Goal: Information Seeking & Learning: Learn about a topic

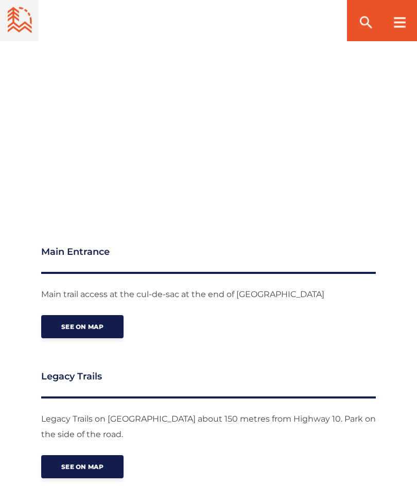
scroll to position [1173, 0]
click at [98, 330] on span "See on map" at bounding box center [82, 327] width 42 height 8
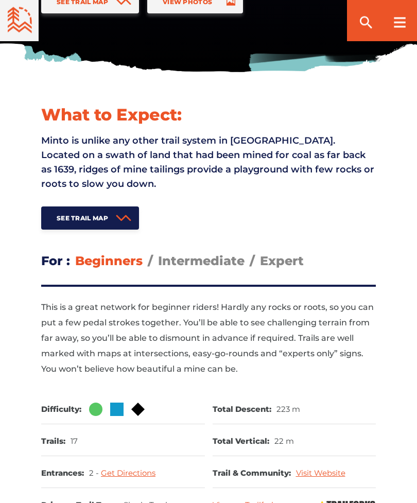
scroll to position [0, 0]
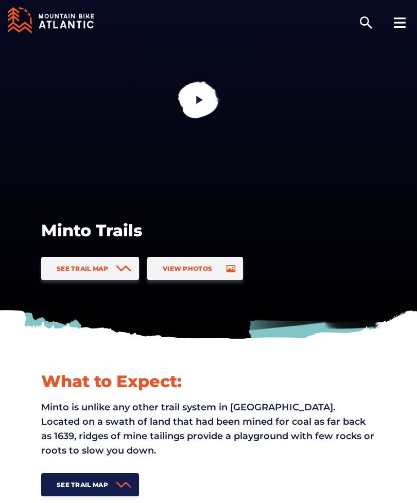
click at [203, 269] on span "View Photos" at bounding box center [187, 269] width 49 height 8
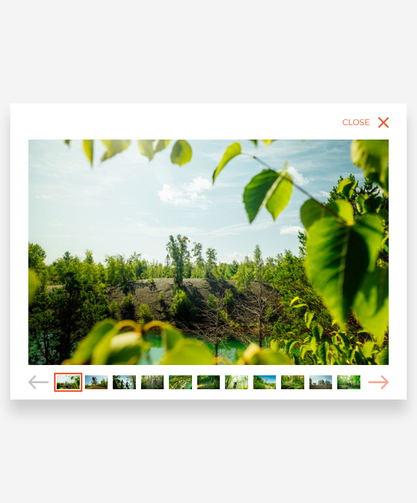
click at [389, 384] on icon "Carousel Navigation" at bounding box center [378, 383] width 21 height 14
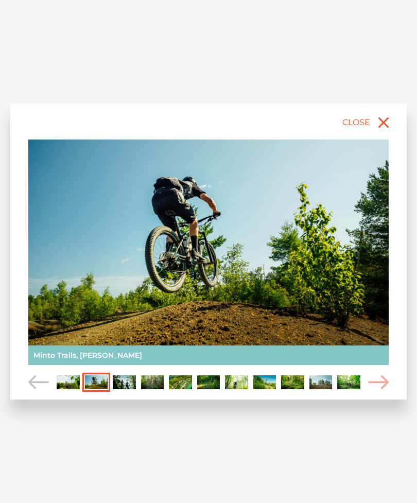
click at [384, 382] on icon "Carousel Navigation" at bounding box center [378, 383] width 21 height 14
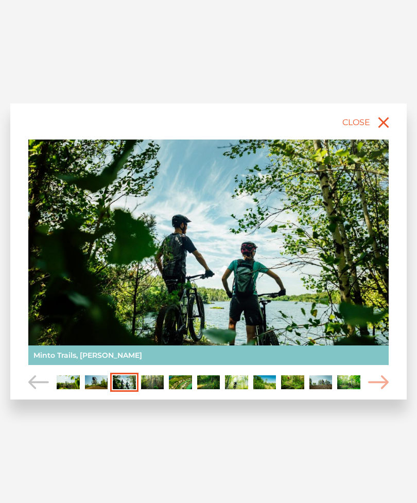
click at [383, 382] on icon "Carousel Navigation" at bounding box center [378, 383] width 21 height 14
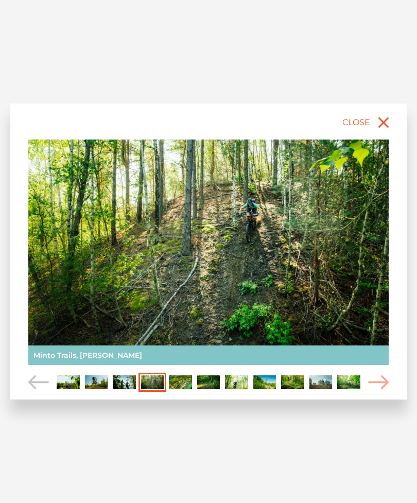
click at [383, 383] on icon "Carousel Navigation" at bounding box center [378, 383] width 21 height 14
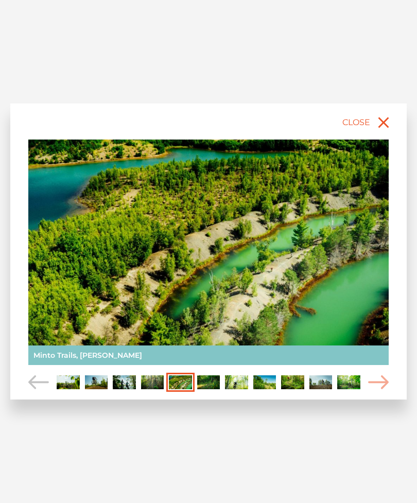
click at [381, 383] on icon "Carousel Navigation" at bounding box center [378, 383] width 21 height 14
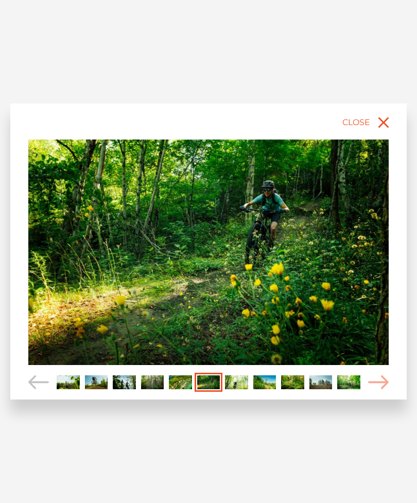
click at [382, 384] on icon "Carousel Navigation" at bounding box center [378, 383] width 21 height 14
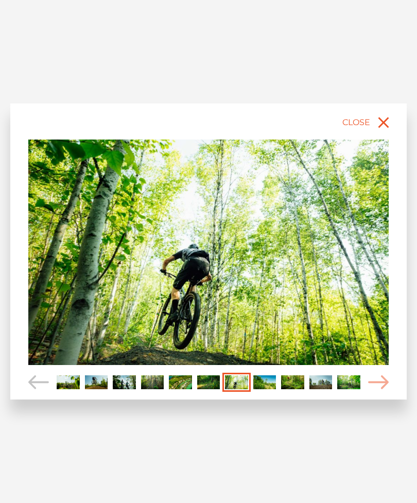
click at [381, 386] on icon "Carousel Navigation" at bounding box center [378, 383] width 21 height 14
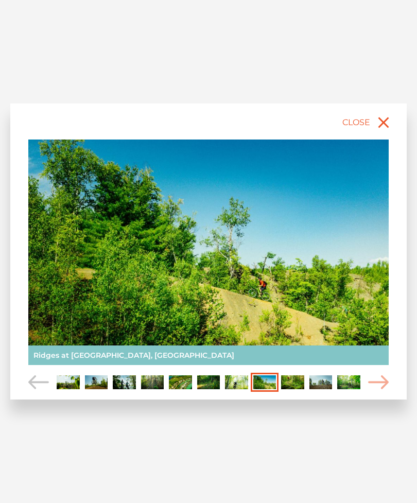
click at [382, 385] on icon "Carousel Navigation" at bounding box center [378, 383] width 21 height 14
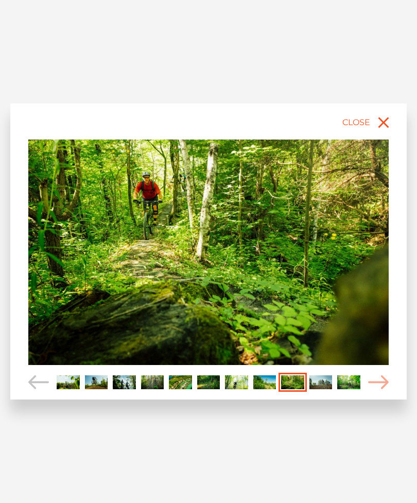
click at [381, 383] on icon "Carousel Navigation" at bounding box center [378, 383] width 21 height 14
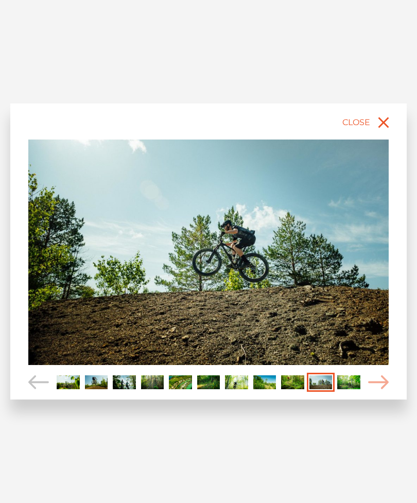
click at [381, 385] on icon "Carousel Navigation" at bounding box center [378, 383] width 21 height 14
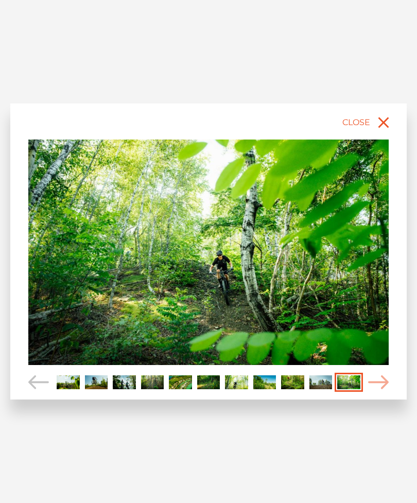
click at [384, 383] on icon "Carousel Navigation" at bounding box center [378, 383] width 21 height 14
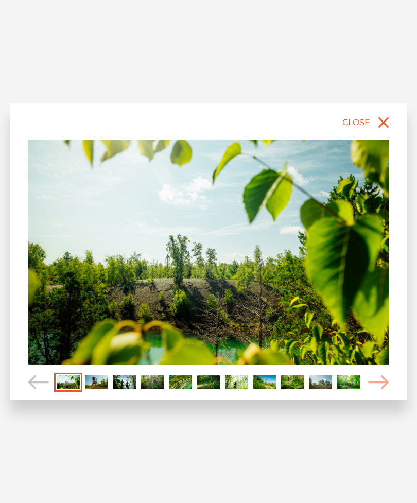
click at [383, 386] on icon "Carousel Navigation" at bounding box center [378, 383] width 21 height 14
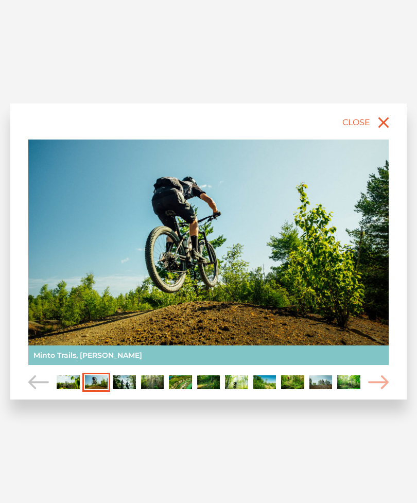
click at [386, 384] on icon "Carousel Navigation" at bounding box center [378, 383] width 21 height 14
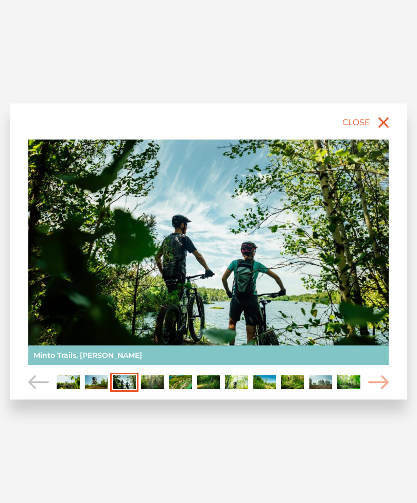
click at [384, 385] on icon "Carousel Navigation" at bounding box center [378, 383] width 21 height 14
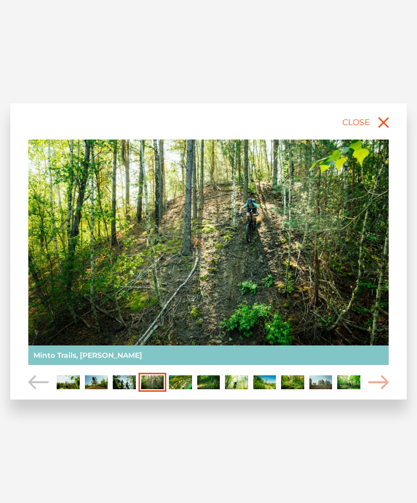
click at [394, 117] on button "Close" at bounding box center [368, 122] width 55 height 23
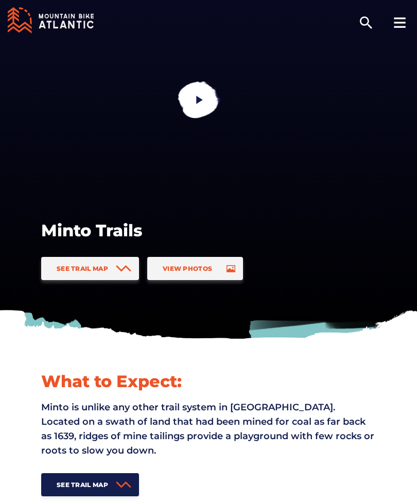
click at [106, 481] on span "See Trail Map" at bounding box center [83, 485] width 52 height 8
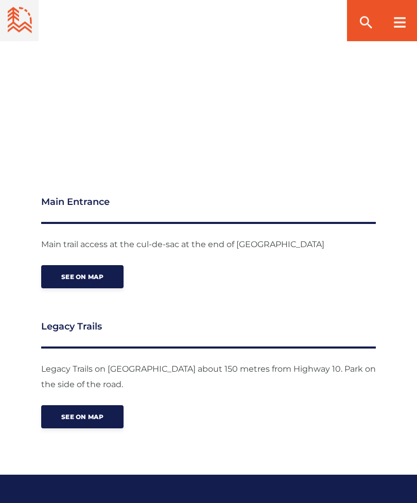
scroll to position [1225, 0]
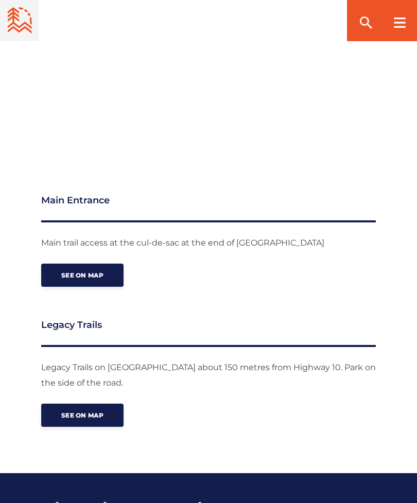
click at [89, 276] on span "See on map" at bounding box center [82, 276] width 42 height 8
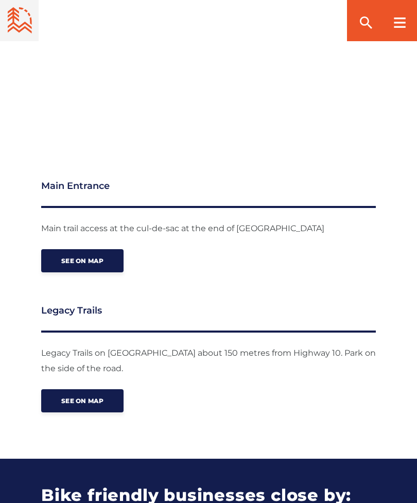
click at [398, 26] on rect at bounding box center [399, 27] width 11 height 2
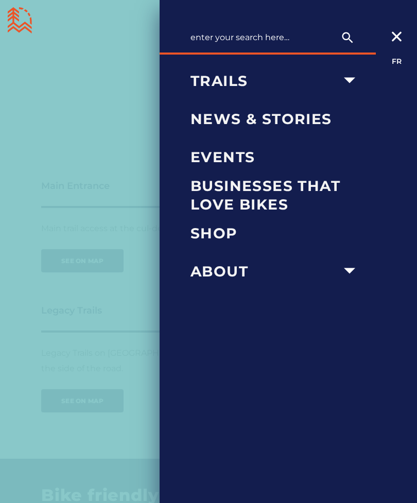
click at [248, 119] on span "News & Stories" at bounding box center [276, 119] width 171 height 19
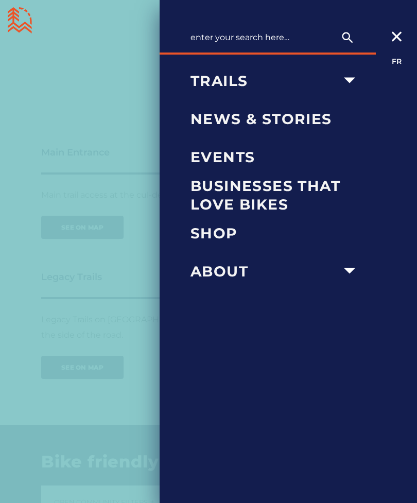
click at [348, 80] on icon "arrow dropdown" at bounding box center [349, 80] width 11 height 6
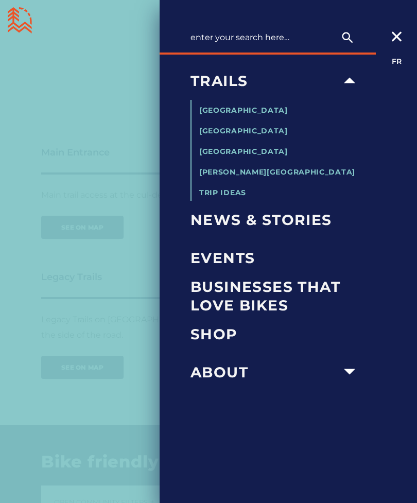
click at [249, 111] on span "[GEOGRAPHIC_DATA]" at bounding box center [243, 110] width 89 height 9
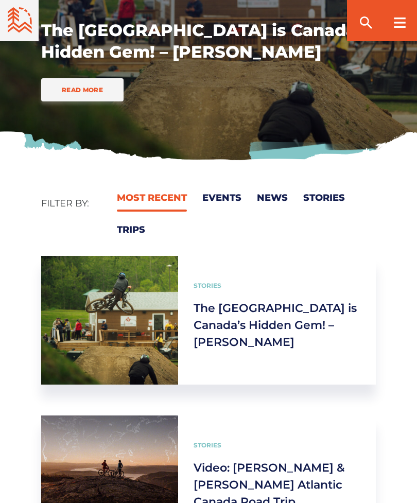
scroll to position [173, 0]
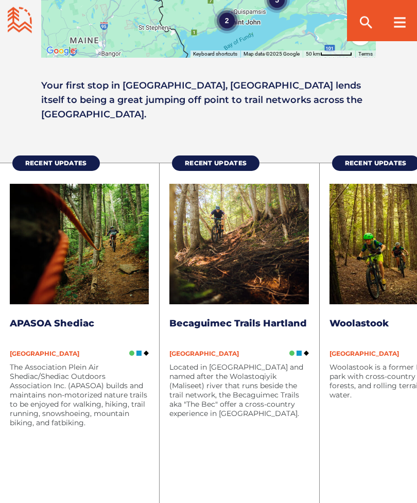
scroll to position [1111, 0]
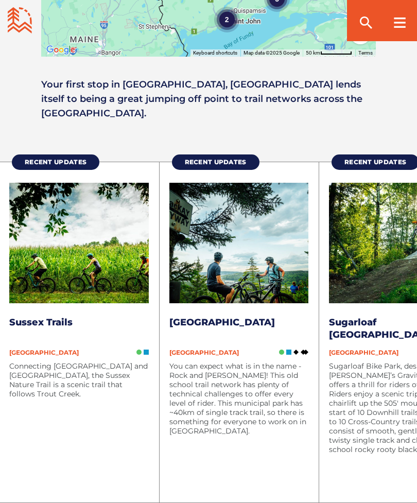
click at [261, 256] on img at bounding box center [240, 243] width 140 height 121
click at [79, 362] on p "Connecting [GEOGRAPHIC_DATA] and [GEOGRAPHIC_DATA], the Sussex Nature Trail is …" at bounding box center [79, 380] width 140 height 37
click at [83, 239] on img at bounding box center [79, 243] width 140 height 121
click at [80, 362] on p "Connecting [GEOGRAPHIC_DATA] and [GEOGRAPHIC_DATA], the Sussex Nature Trail is …" at bounding box center [79, 380] width 140 height 37
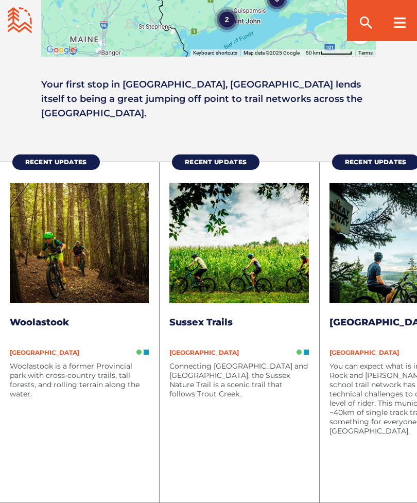
click at [228, 362] on p "Connecting [GEOGRAPHIC_DATA] and [GEOGRAPHIC_DATA], the Sussex Nature Trail is …" at bounding box center [240, 380] width 140 height 37
click at [247, 362] on p "Connecting [GEOGRAPHIC_DATA] and [GEOGRAPHIC_DATA], the Sussex Nature Trail is …" at bounding box center [240, 380] width 140 height 37
click at [260, 349] on div "[GEOGRAPHIC_DATA]" at bounding box center [240, 353] width 140 height 8
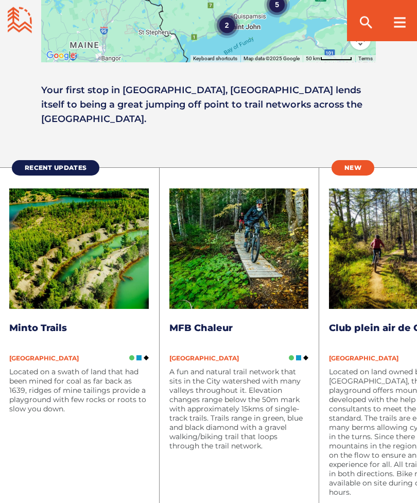
scroll to position [1105, 0]
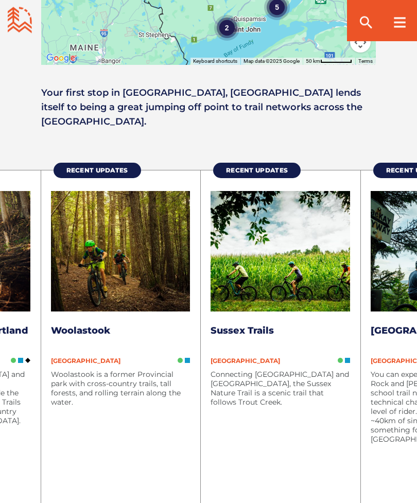
scroll to position [1100, 0]
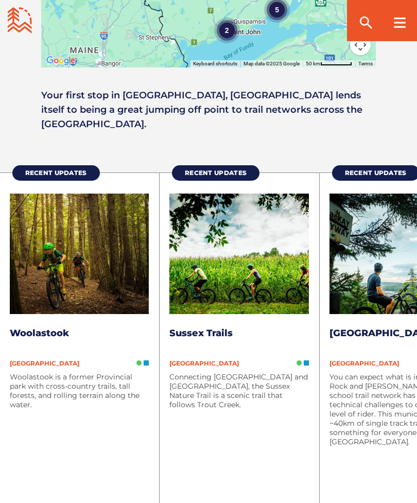
click at [219, 169] on span "Recent Updates" at bounding box center [216, 173] width 62 height 8
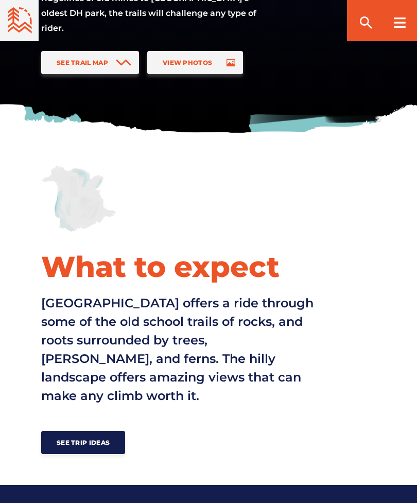
scroll to position [206, 0]
